Goal: Use online tool/utility

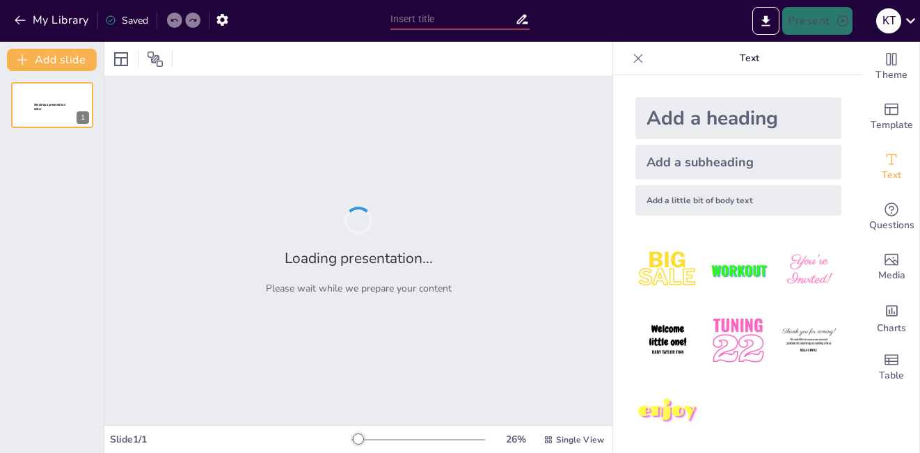
type input "Tối Ưu Quảng Cáo Thông Qua AI: Từ Tự Động Hóa Đến Cá [GEOGRAPHIC_DATA]"
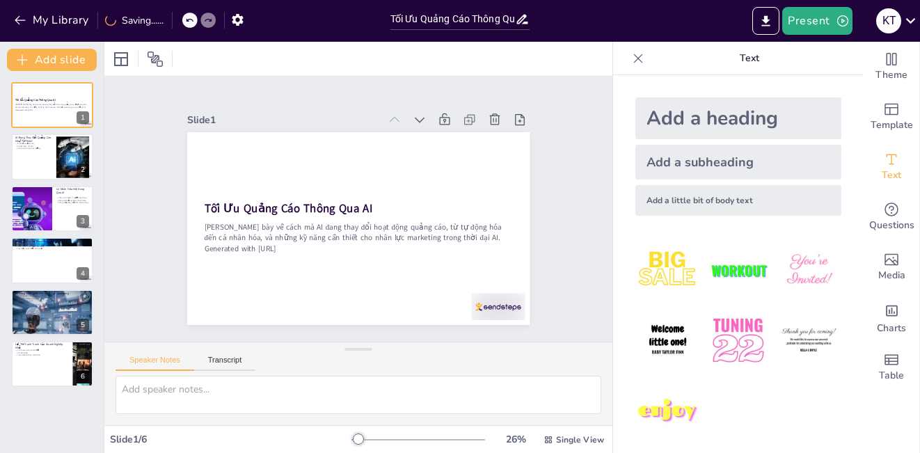
click at [370, 443] on div at bounding box center [418, 439] width 134 height 11
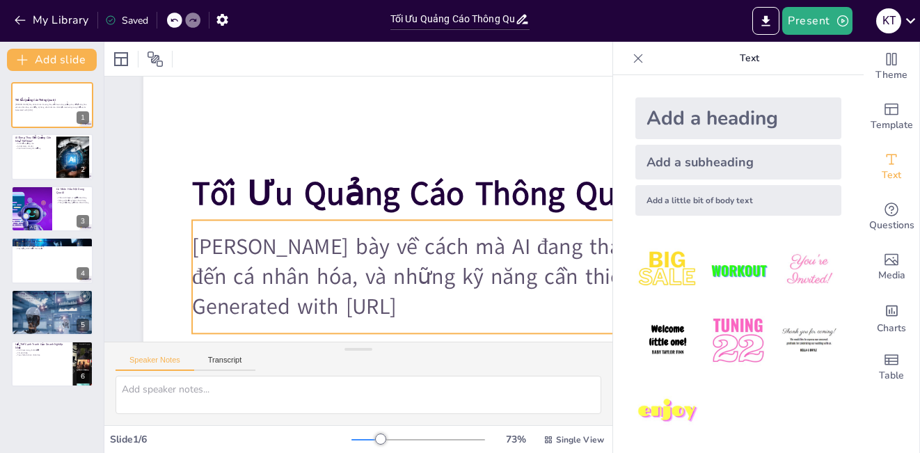
scroll to position [209, 0]
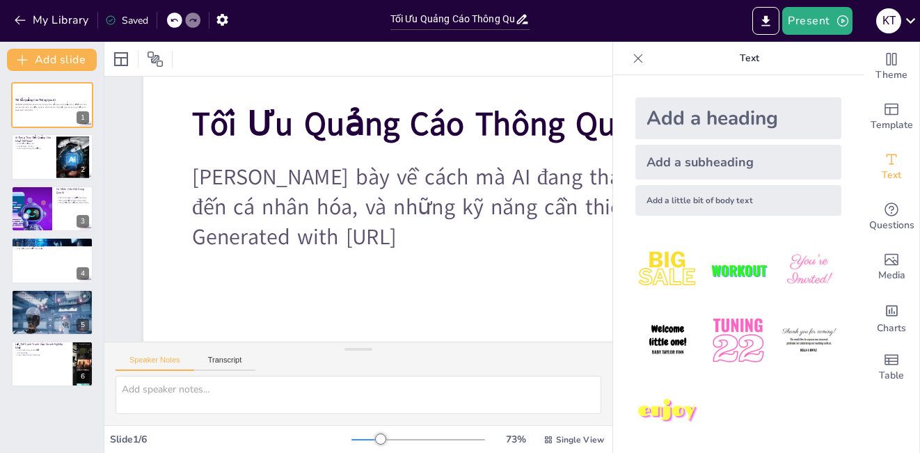
click at [359, 438] on div at bounding box center [418, 439] width 134 height 11
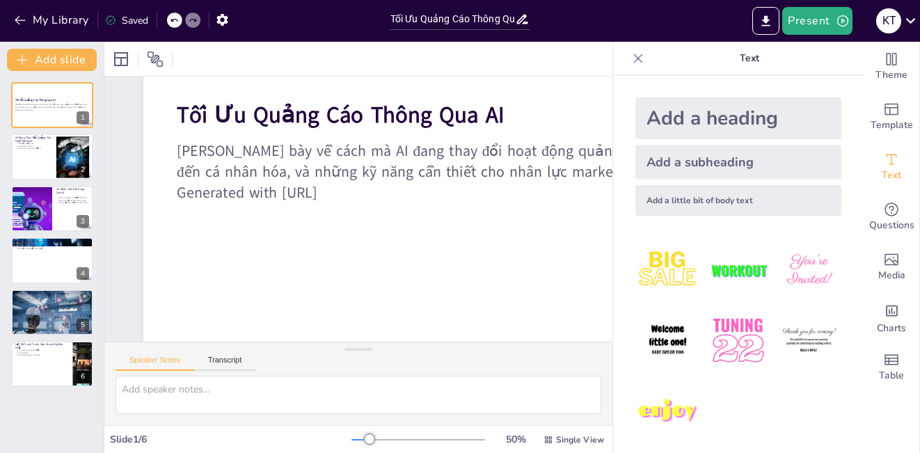
click at [351, 439] on div at bounding box center [360, 439] width 18 height 1
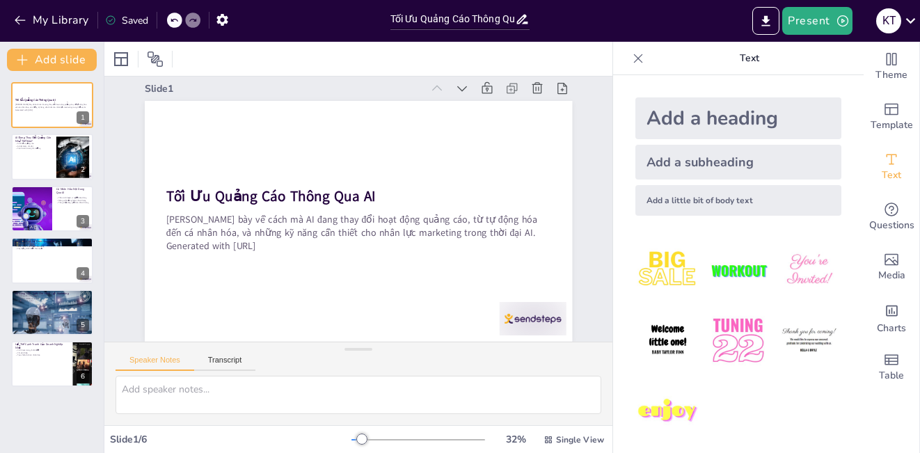
scroll to position [26, 0]
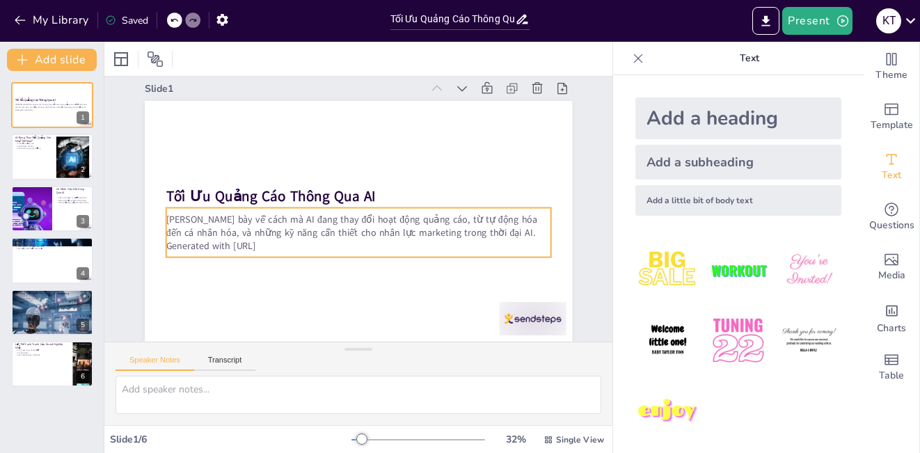
click at [283, 235] on p "Generated with [URL]" at bounding box center [355, 246] width 384 height 54
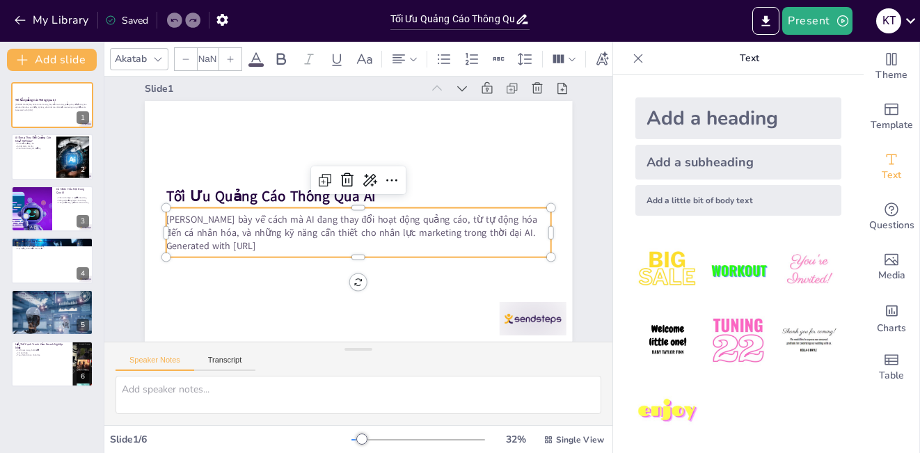
type input "32"
click at [41, 148] on p "Cạnh tranh trong thị trường" at bounding box center [34, 148] width 38 height 3
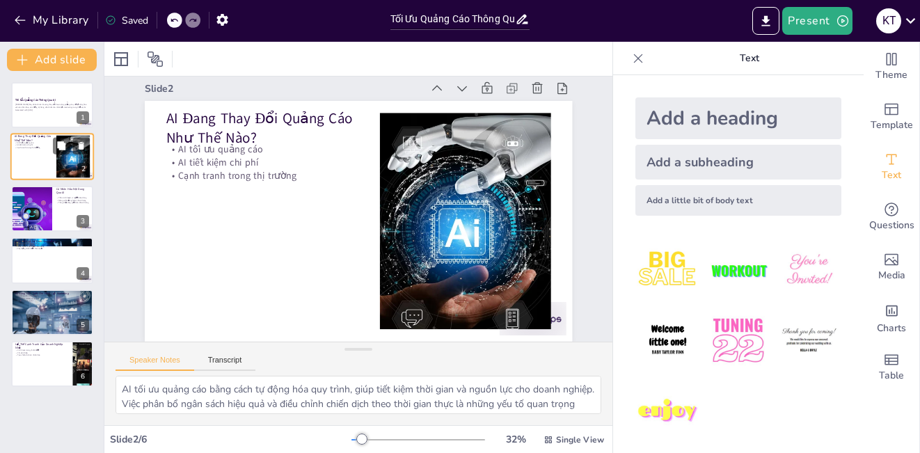
scroll to position [0, 0]
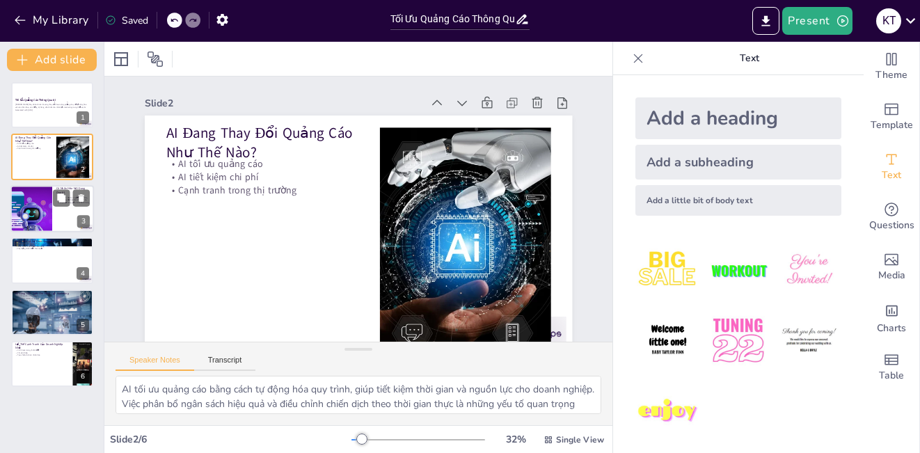
click at [43, 195] on div at bounding box center [31, 208] width 94 height 47
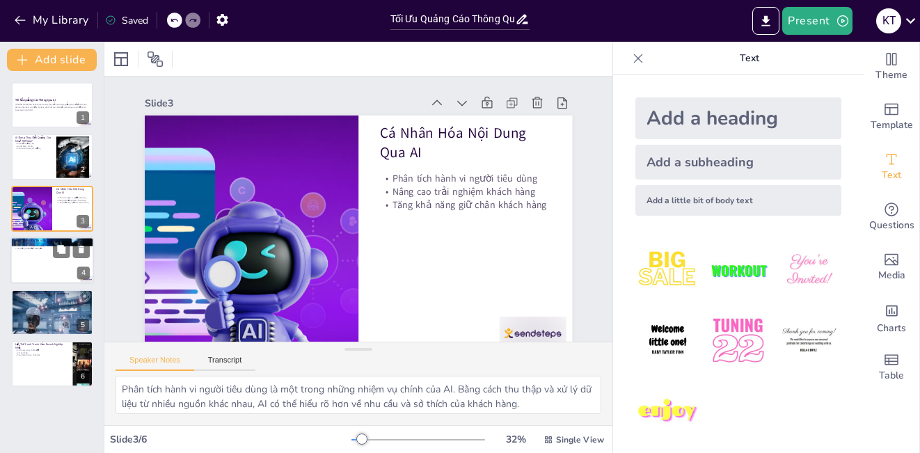
click at [41, 268] on div at bounding box center [52, 260] width 84 height 47
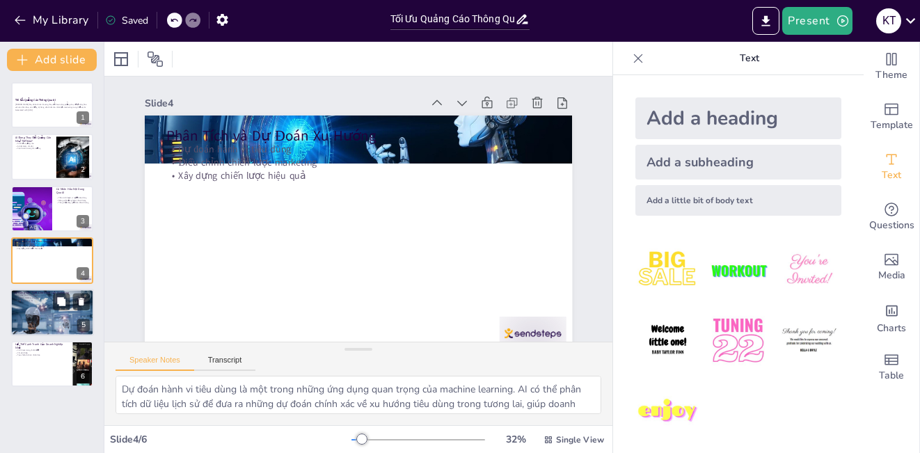
click at [54, 319] on div at bounding box center [53, 312] width 90 height 47
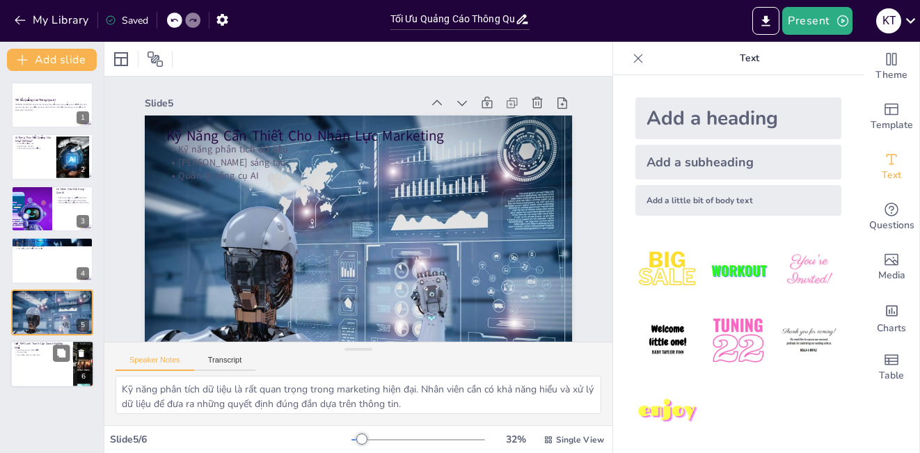
click at [35, 359] on div at bounding box center [52, 363] width 84 height 47
type textarea "Doanh nghiệp nhỏ có lợi thế về sự linh hoạt trong việc điều chỉnh chiến lược ma…"
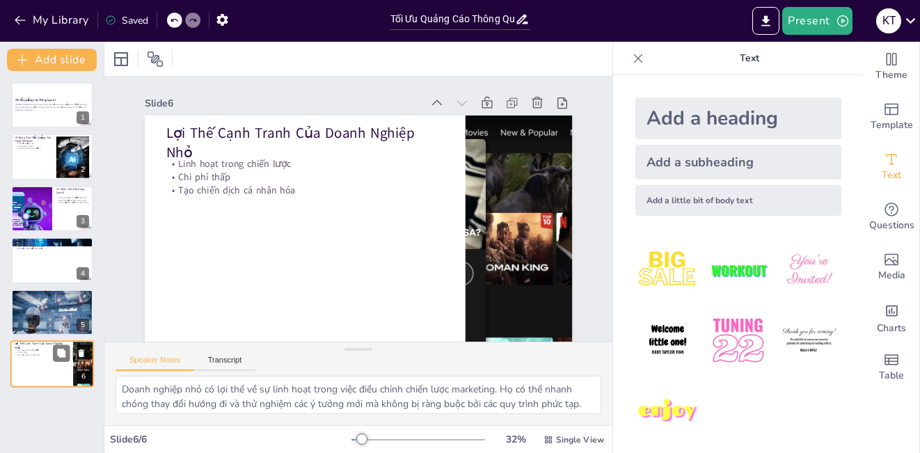
scroll to position [26, 0]
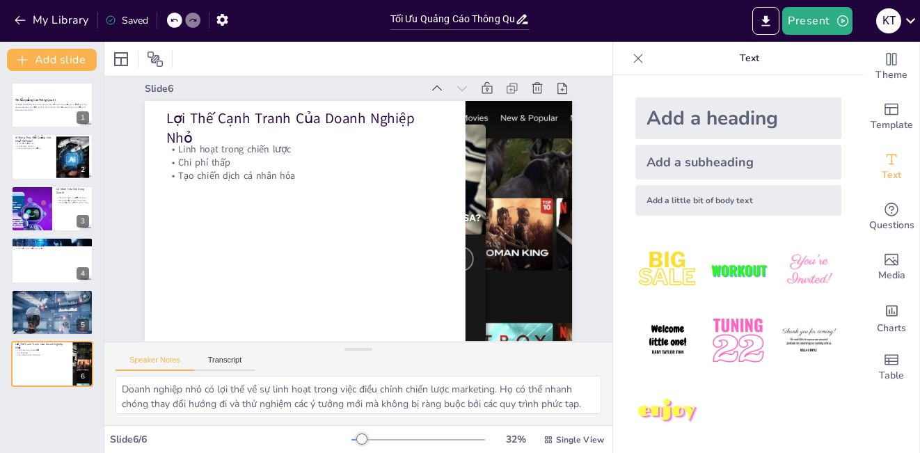
drag, startPoint x: 28, startPoint y: 392, endPoint x: 416, endPoint y: 6, distance: 547.3
click at [29, 392] on div "Tối Ưu Quảng Cáo Thông Qua AI Trình bày về cách mà AI đang thay đổi hoạt động q…" at bounding box center [52, 262] width 104 height 382
